Goal: Task Accomplishment & Management: Use online tool/utility

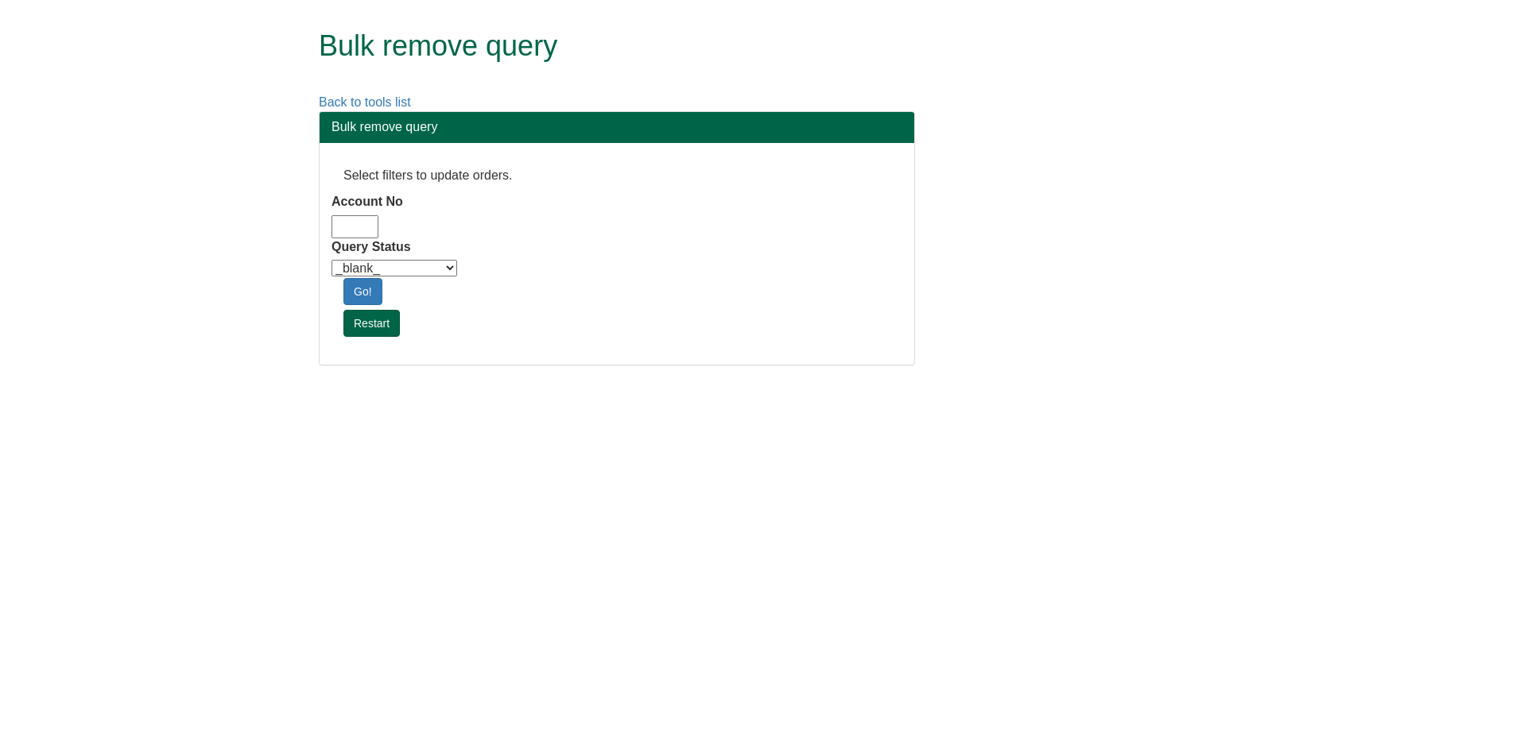
click at [356, 223] on input "Account No" at bounding box center [354, 226] width 47 height 23
type input "adm10"
click at [447, 269] on select "_blank_ Customer Credit_Control Purchasing Internal Other Address High_Value Co…" at bounding box center [394, 268] width 126 height 17
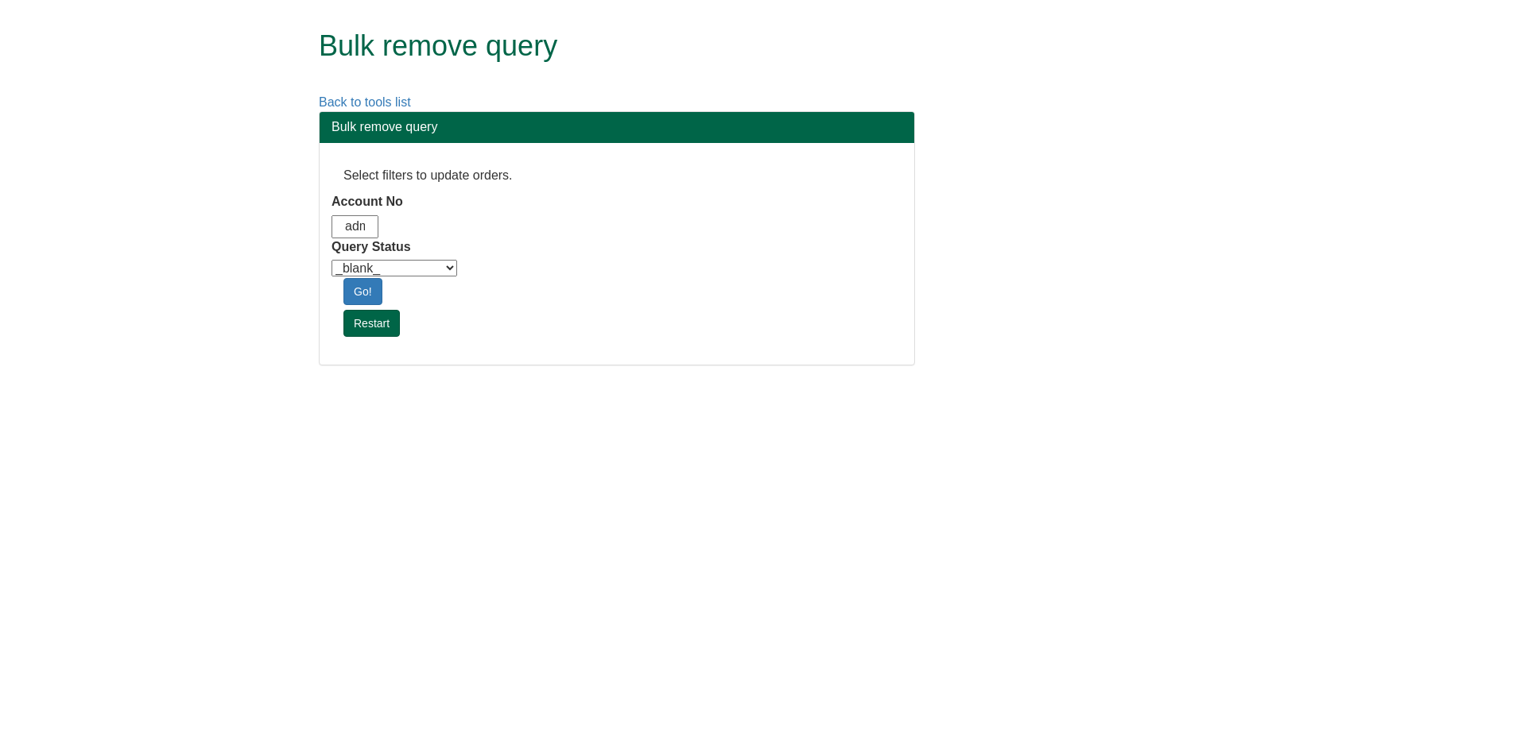
select select "Automation_Check"
click at [331, 260] on select "_blank_ Customer Credit_Control Purchasing Internal Other Address High_Value Co…" at bounding box center [394, 268] width 126 height 17
click at [356, 298] on link "Go!" at bounding box center [362, 291] width 39 height 27
click at [998, 382] on html "Bulk remove query Back to tools list Bulk remove query Select filters to update…" at bounding box center [760, 191] width 1520 height 382
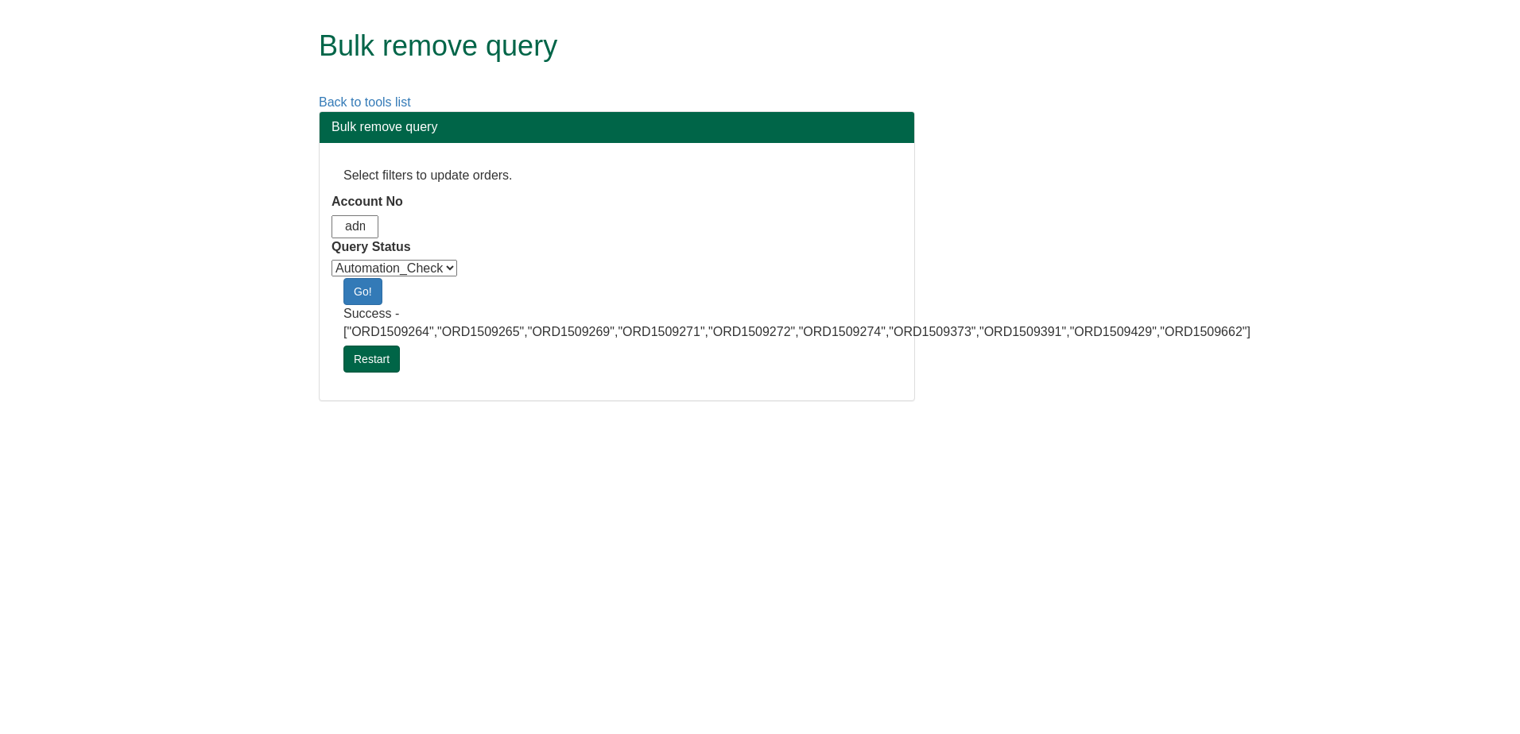
click at [1173, 417] on html "Bulk remove query Back to tools list Bulk remove query Select filters to update…" at bounding box center [760, 208] width 1520 height 417
